Goal: Navigation & Orientation: Find specific page/section

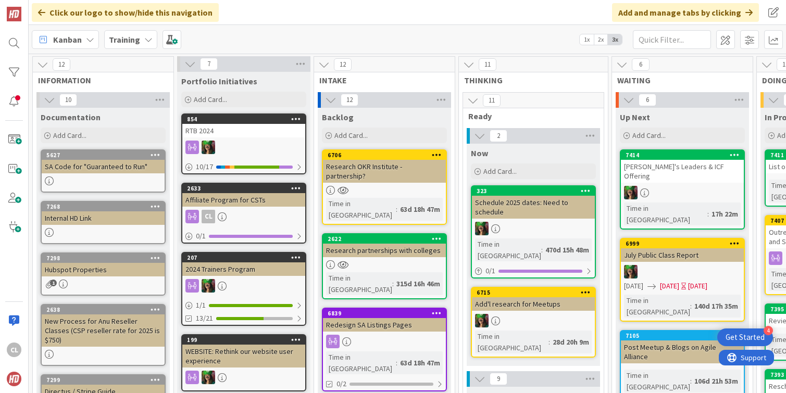
scroll to position [0, 452]
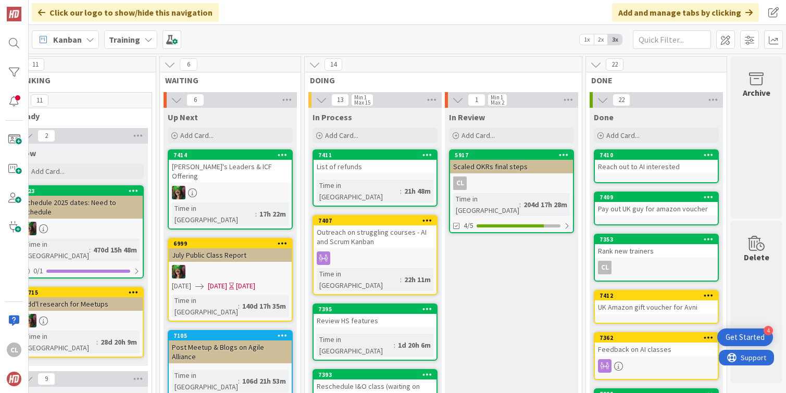
click at [144, 38] on icon at bounding box center [148, 39] width 8 height 8
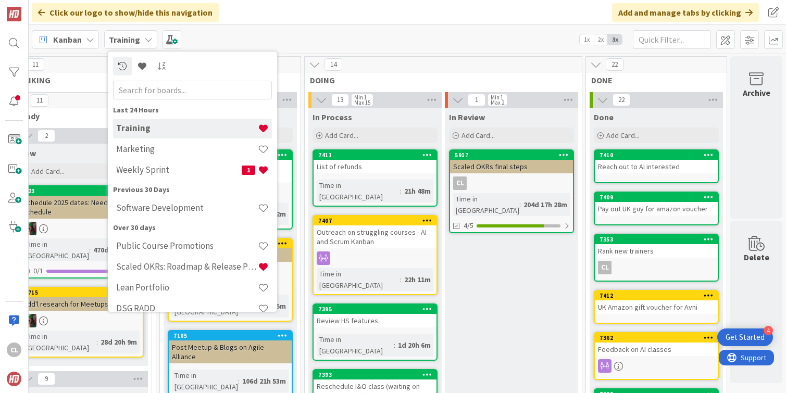
click at [137, 148] on h4 "Marketing" at bounding box center [187, 149] width 142 height 10
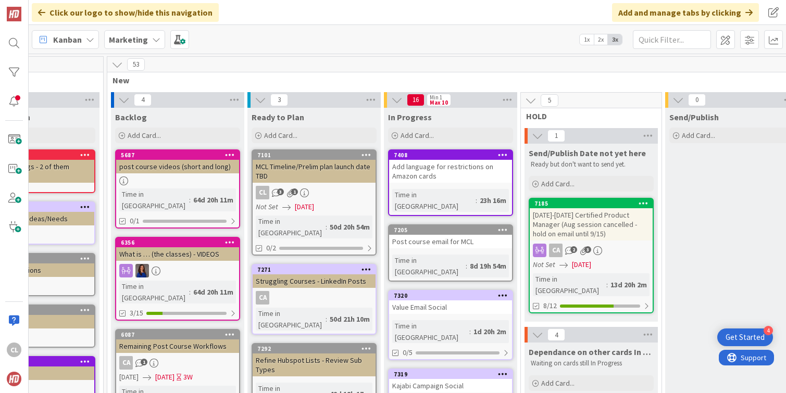
scroll to position [0, 72]
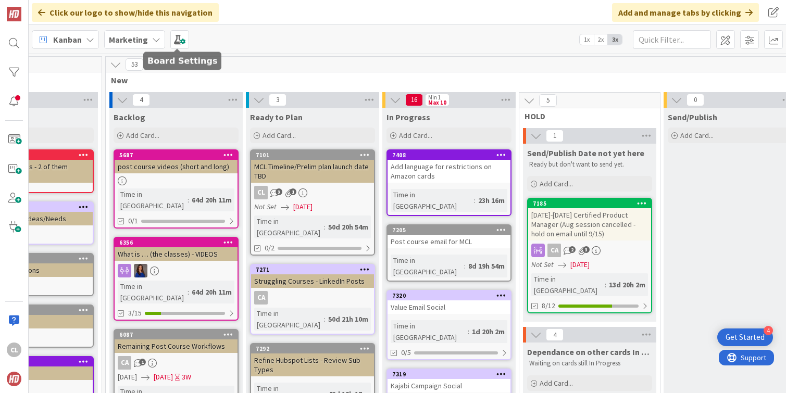
click at [142, 38] on b "Marketing" at bounding box center [128, 39] width 39 height 10
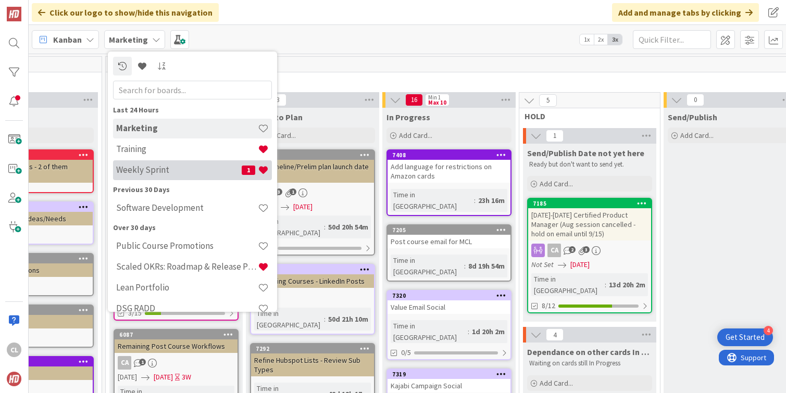
click at [159, 169] on h4 "Weekly Sprint" at bounding box center [179, 170] width 126 height 10
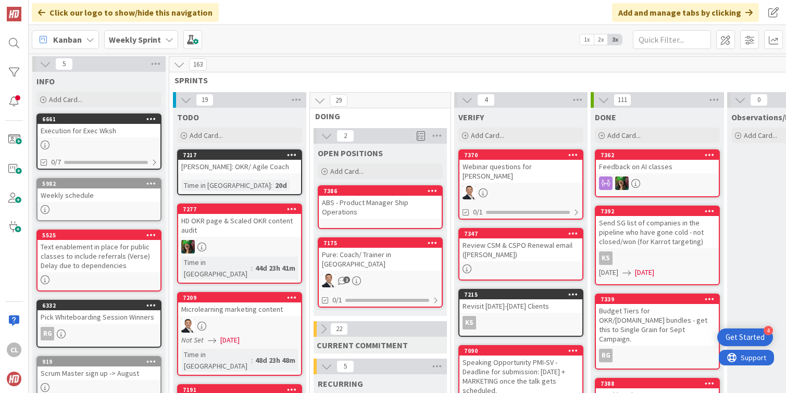
drag, startPoint x: 323, startPoint y: 320, endPoint x: 123, endPoint y: 13, distance: 366.9
click at [323, 323] on icon at bounding box center [323, 328] width 11 height 11
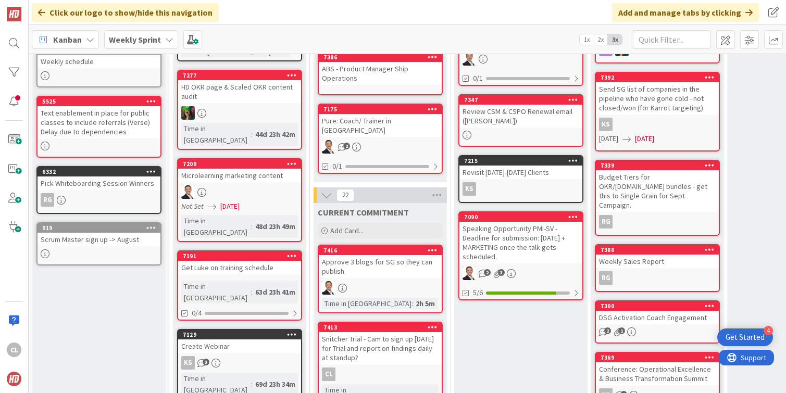
scroll to position [139, 0]
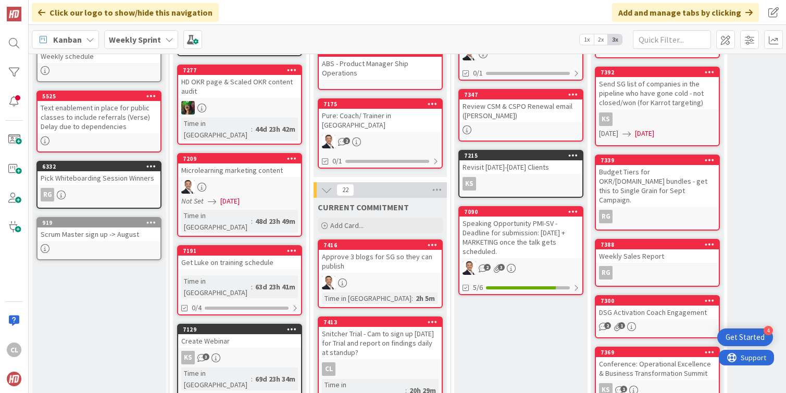
click at [364, 276] on div at bounding box center [380, 283] width 123 height 14
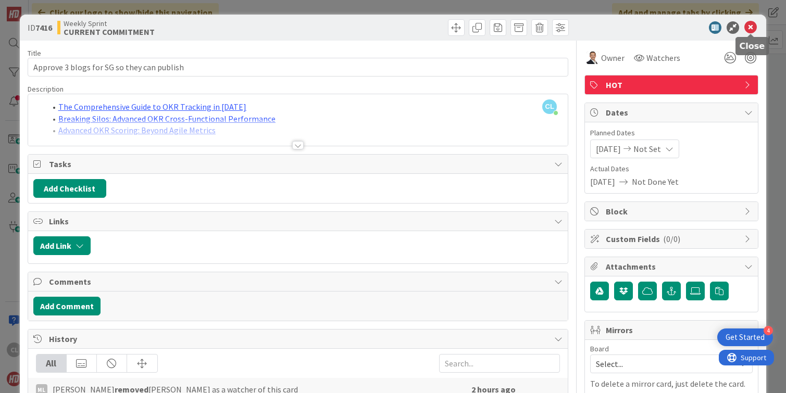
click at [752, 26] on icon at bounding box center [750, 27] width 13 height 13
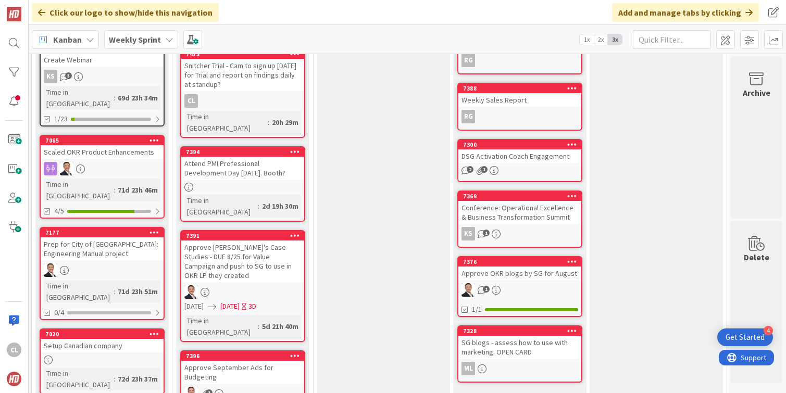
scroll to position [408, 138]
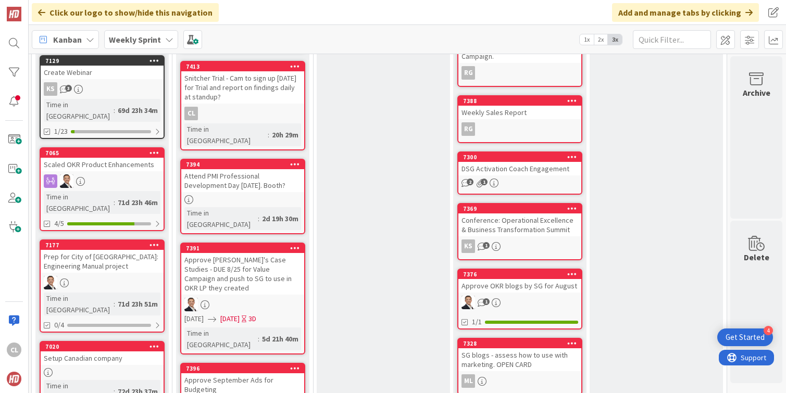
click at [261, 173] on link "7394 Attend PMI Professional Development Day [DATE]. Booth? Time in [GEOGRAPHIC…" at bounding box center [242, 197] width 125 height 76
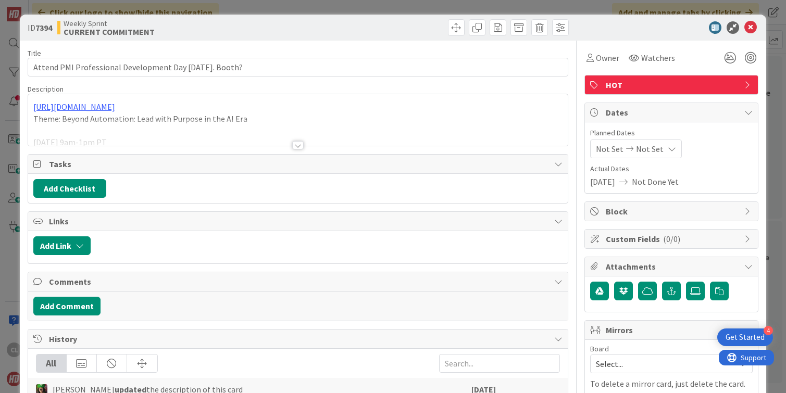
click at [279, 133] on div at bounding box center [298, 132] width 540 height 27
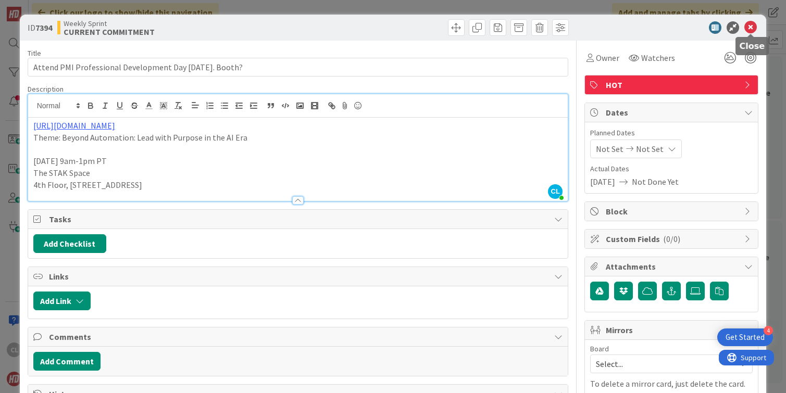
click at [748, 31] on icon at bounding box center [750, 27] width 13 height 13
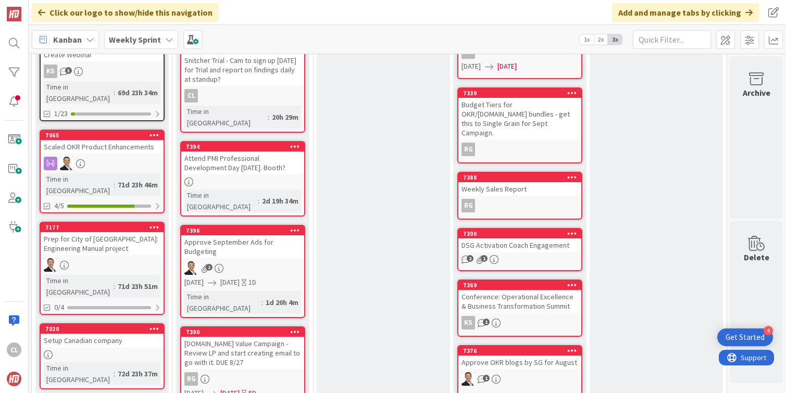
scroll to position [426, 138]
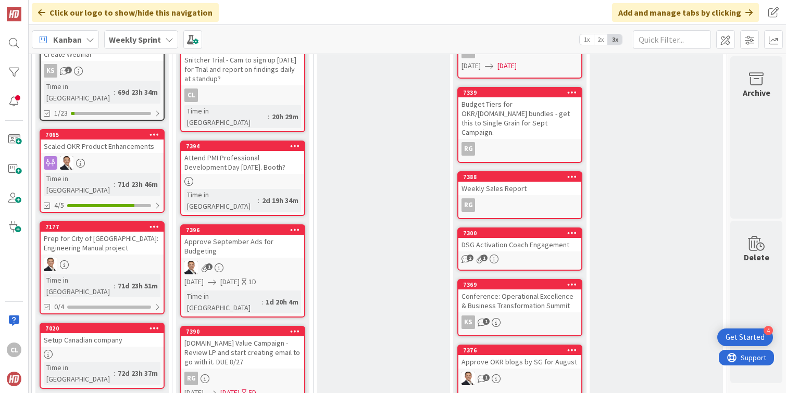
click at [252, 261] on div "1" at bounding box center [242, 268] width 123 height 14
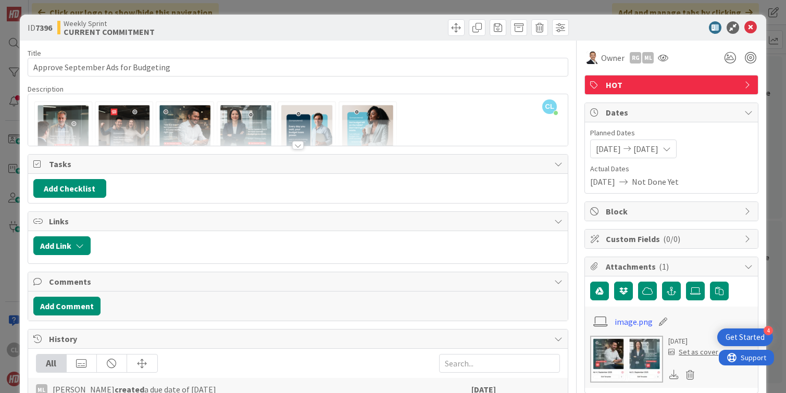
click at [293, 138] on div at bounding box center [298, 132] width 540 height 27
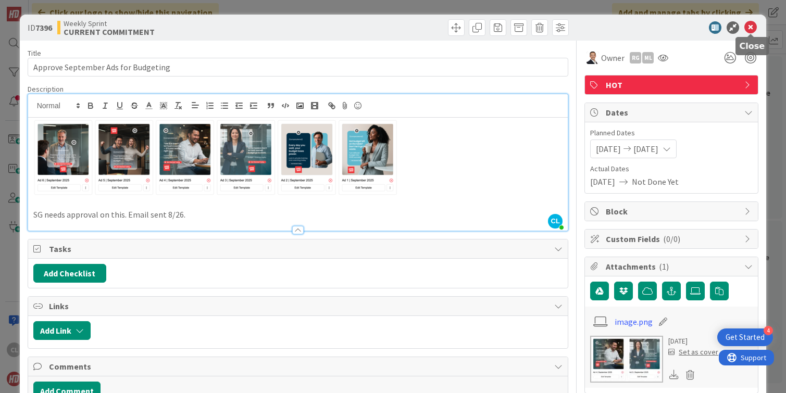
click at [756, 25] on icon at bounding box center [750, 27] width 13 height 13
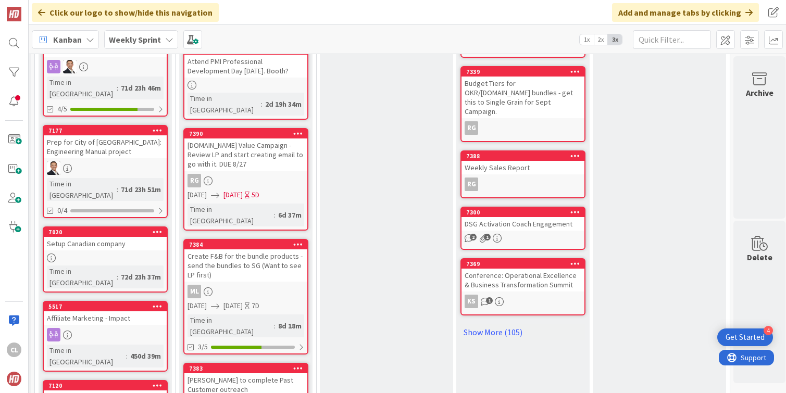
scroll to position [521, 133]
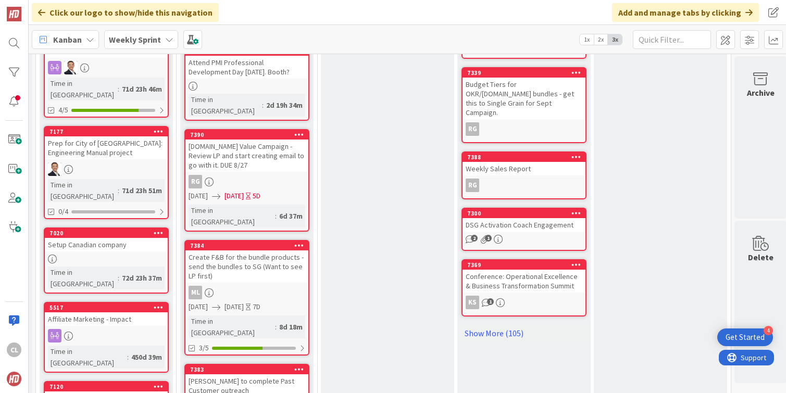
click at [271, 251] on div "Create F&B for the bundle products - send the bundles to SG (Want to see LP fir…" at bounding box center [246, 267] width 123 height 32
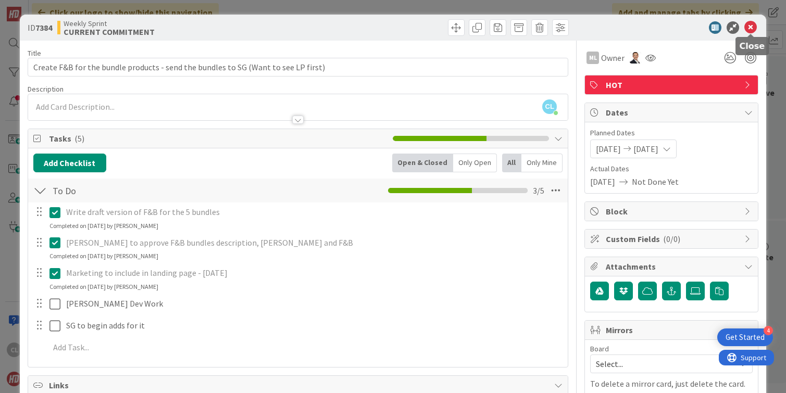
click at [746, 28] on icon at bounding box center [750, 27] width 13 height 13
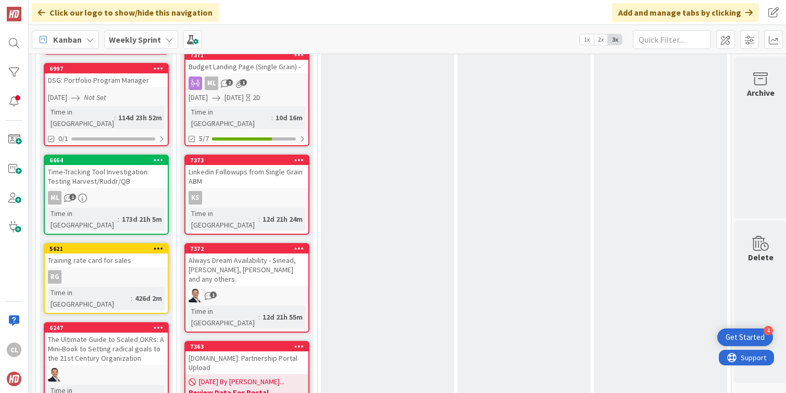
scroll to position [947, 133]
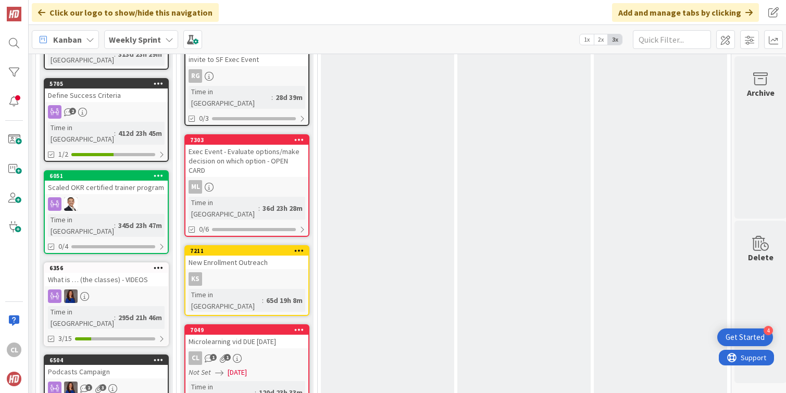
scroll to position [1354, 134]
click at [270, 335] on div "Microlearning vid DUE [DATE]" at bounding box center [246, 342] width 123 height 14
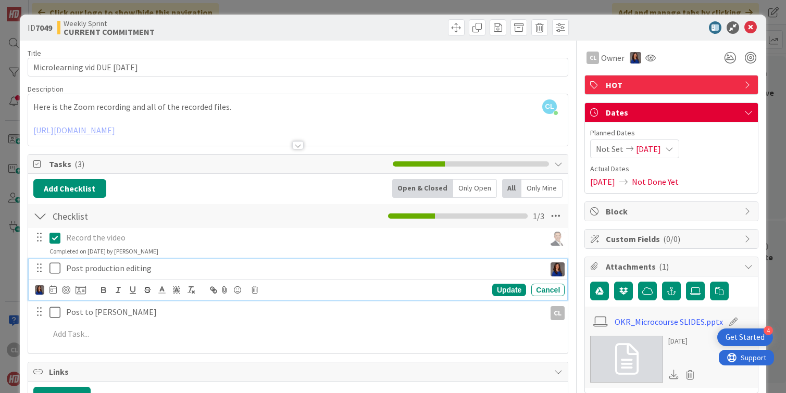
click at [56, 269] on icon at bounding box center [57, 268] width 16 height 13
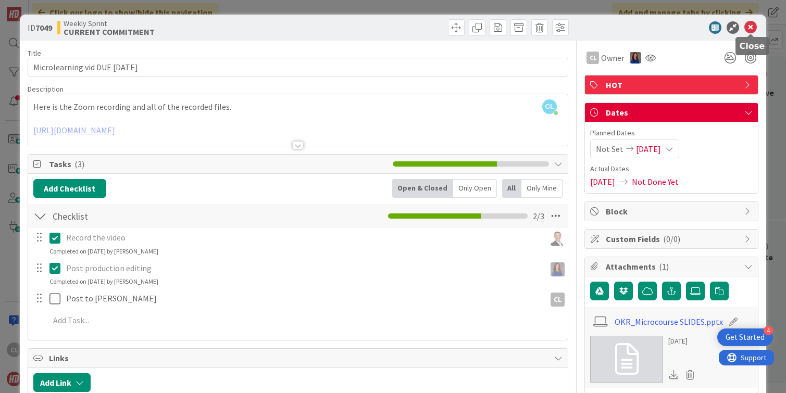
click at [752, 26] on icon at bounding box center [750, 27] width 13 height 13
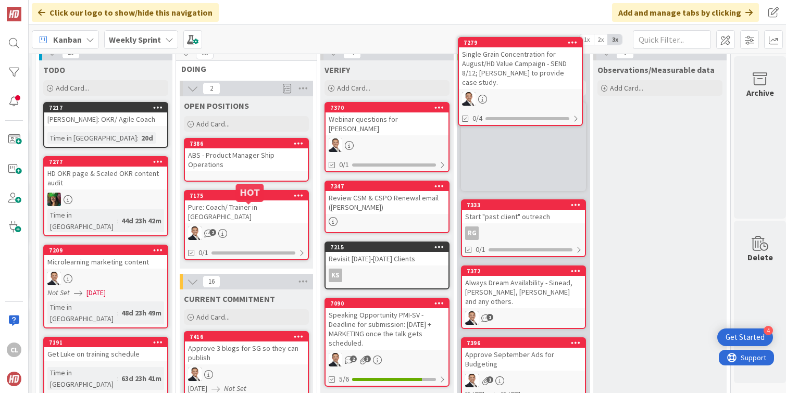
scroll to position [0, 134]
